Goal: Transaction & Acquisition: Purchase product/service

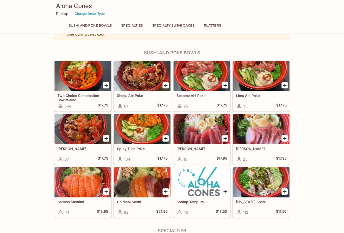
scroll to position [14, 0]
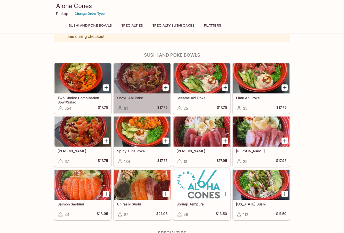
click at [155, 85] on div at bounding box center [142, 78] width 57 height 30
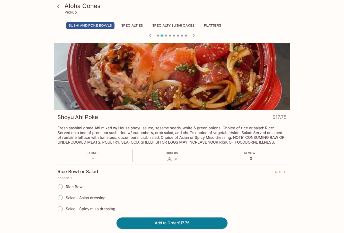
click at [196, 35] on icon "button" at bounding box center [194, 35] width 6 height 6
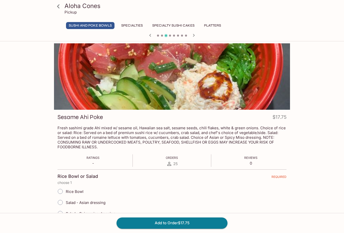
click at [195, 37] on icon "button" at bounding box center [194, 35] width 6 height 6
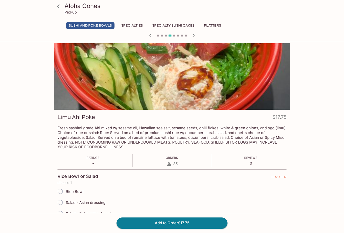
click at [195, 37] on icon "button" at bounding box center [194, 35] width 6 height 6
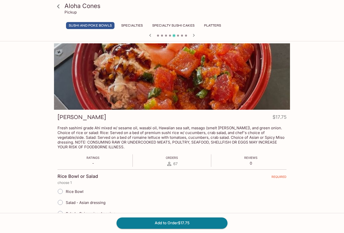
click at [195, 37] on icon "button" at bounding box center [194, 35] width 6 height 6
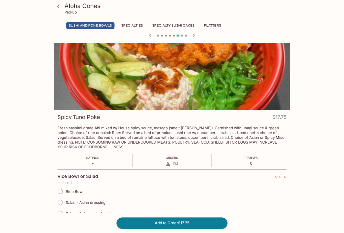
click at [195, 36] on icon "button" at bounding box center [194, 35] width 6 height 6
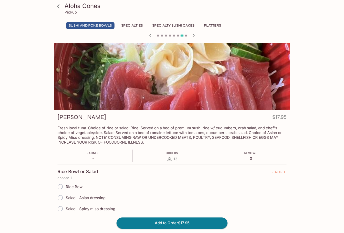
click at [196, 34] on icon "button" at bounding box center [194, 35] width 6 height 6
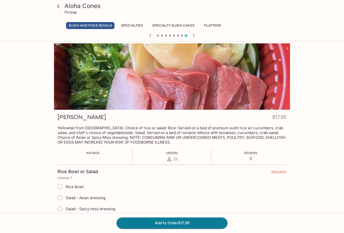
click at [61, 12] on link at bounding box center [58, 6] width 13 height 13
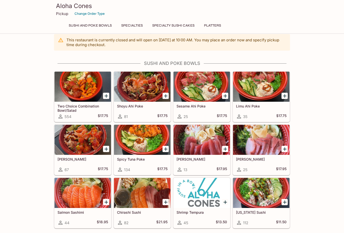
scroll to position [13, 0]
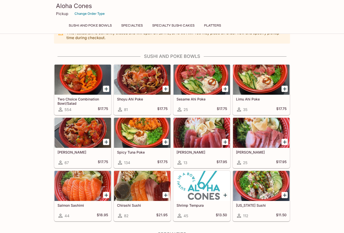
click at [83, 189] on div at bounding box center [83, 186] width 57 height 30
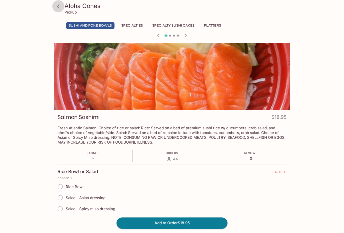
click at [60, 7] on icon at bounding box center [58, 6] width 9 height 9
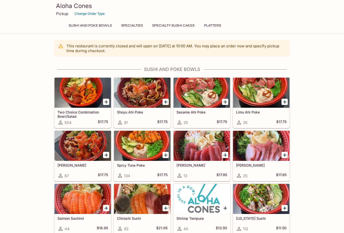
click at [207, 151] on div at bounding box center [202, 146] width 57 height 30
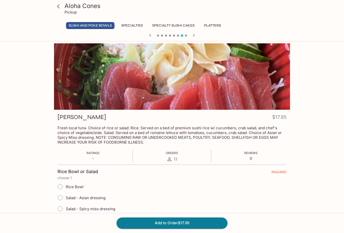
click at [76, 8] on h3 "Aloha Cones" at bounding box center [177, 6] width 224 height 8
click at [63, 9] on link at bounding box center [58, 6] width 13 height 13
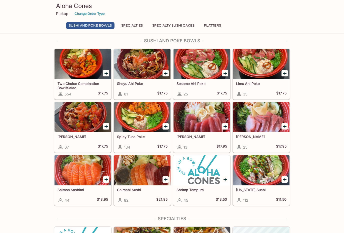
scroll to position [43, 0]
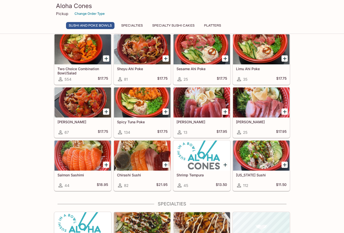
click at [273, 160] on div at bounding box center [261, 155] width 57 height 30
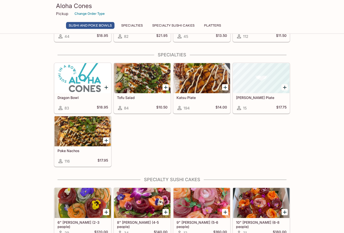
scroll to position [192, 0]
click at [208, 87] on div at bounding box center [202, 78] width 57 height 30
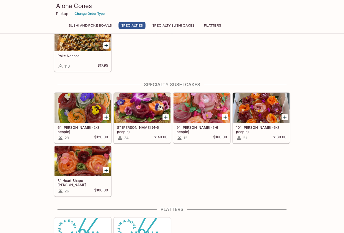
scroll to position [287, 0]
click at [262, 110] on div at bounding box center [261, 108] width 57 height 30
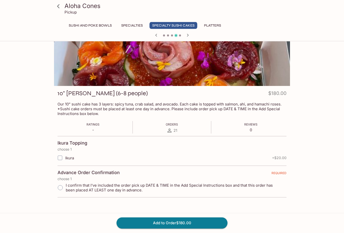
scroll to position [29, 0]
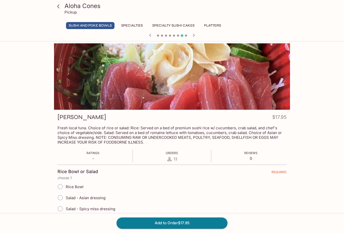
click at [73, 6] on h3 "Aloha Cones" at bounding box center [177, 6] width 224 height 8
click at [59, 6] on icon at bounding box center [58, 6] width 3 height 4
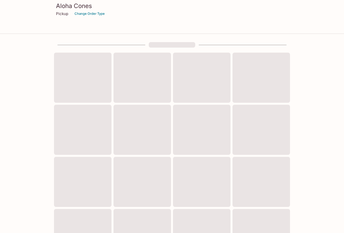
scroll to position [15, 0]
